Goal: Check status: Check status

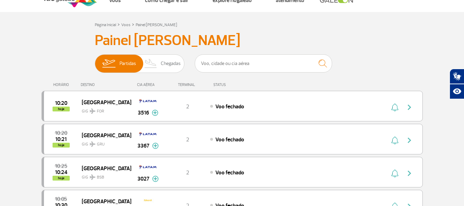
scroll to position [34, 0]
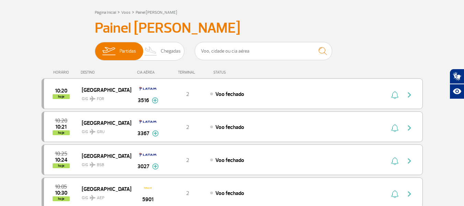
click at [86, 70] on div "DESTINO" at bounding box center [106, 72] width 50 height 4
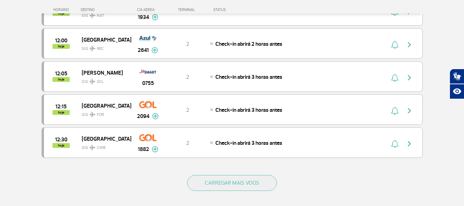
scroll to position [653, 0]
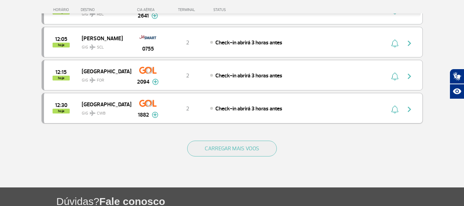
click at [154, 117] on img at bounding box center [155, 115] width 7 height 6
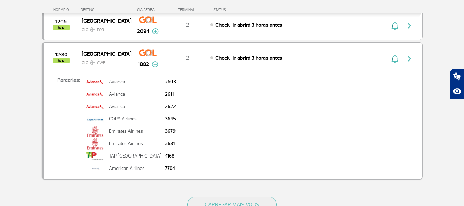
scroll to position [687, 0]
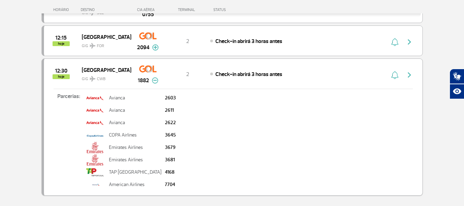
click at [410, 73] on img "button" at bounding box center [409, 75] width 8 height 8
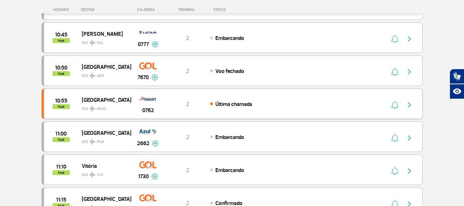
scroll to position [240, 0]
